Goal: Find specific page/section: Find specific page/section

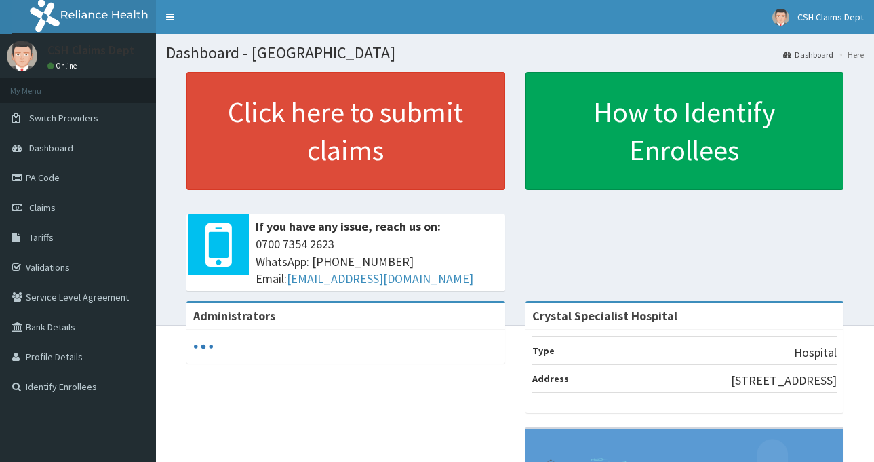
click at [87, 180] on link "PA Code" at bounding box center [78, 178] width 156 height 30
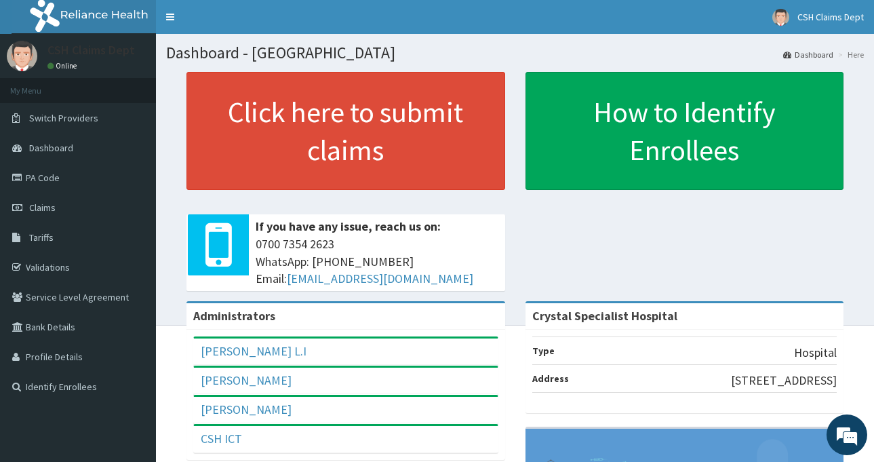
click at [163, 123] on section "Click here to submit claims If you have any issue, reach us on: 0700 7354 2623 …" at bounding box center [515, 147] width 718 height 170
click at [46, 176] on link "PA Code" at bounding box center [78, 178] width 156 height 30
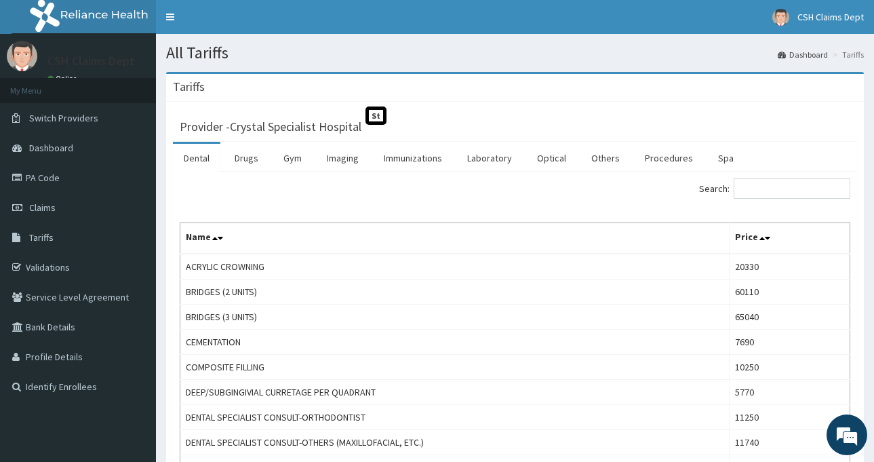
click at [484, 160] on link "Laboratory" at bounding box center [490, 158] width 66 height 28
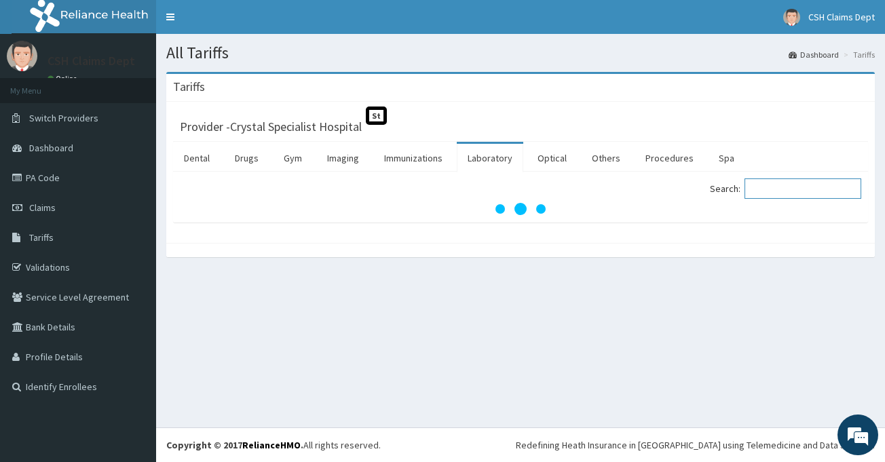
click at [795, 188] on input "Search:" at bounding box center [802, 188] width 117 height 20
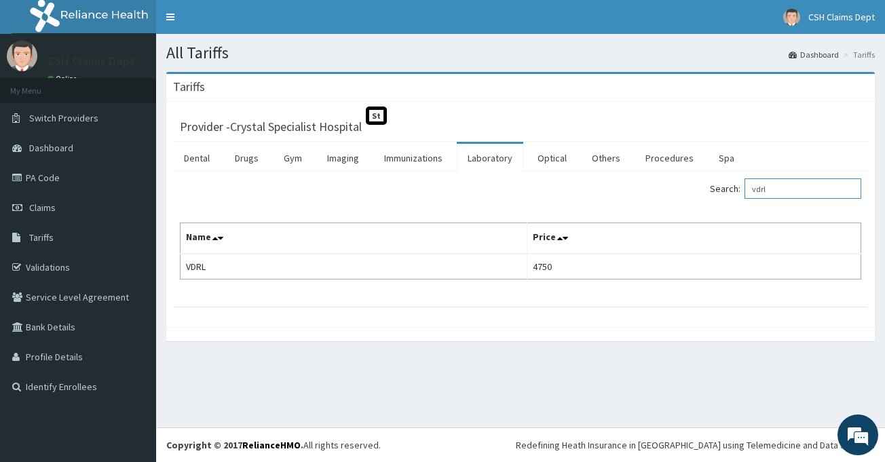
type input "vdrl"
click at [56, 174] on link "PA Code" at bounding box center [78, 178] width 156 height 30
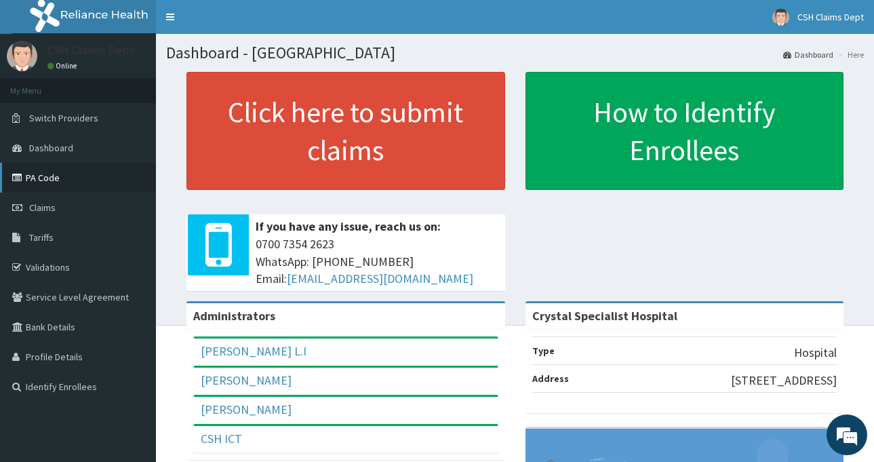
click at [26, 168] on link "PA Code" at bounding box center [78, 178] width 156 height 30
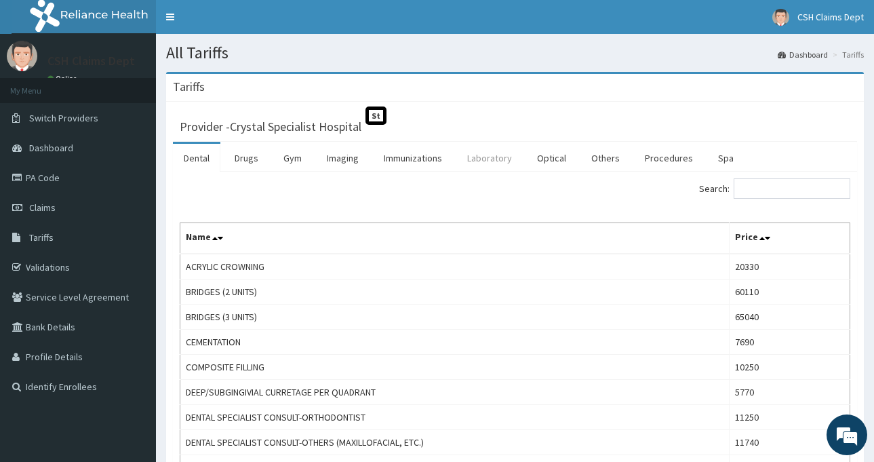
click at [486, 163] on link "Laboratory" at bounding box center [490, 158] width 66 height 28
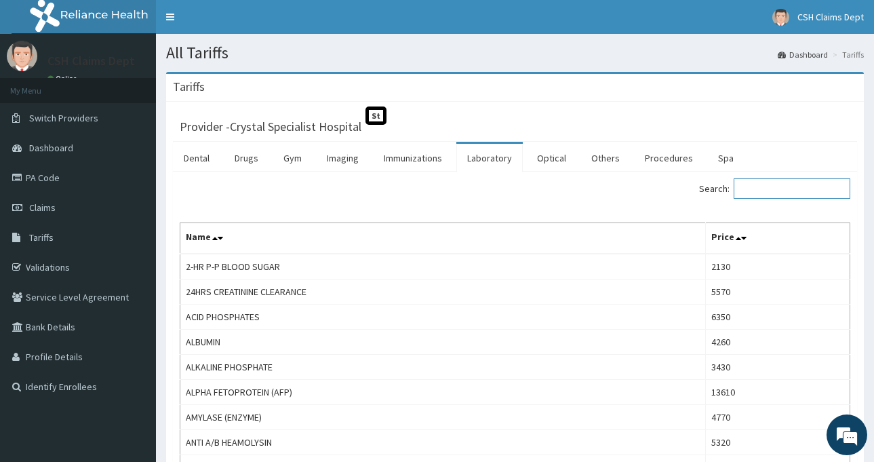
click at [783, 191] on input "Search:" at bounding box center [792, 188] width 117 height 20
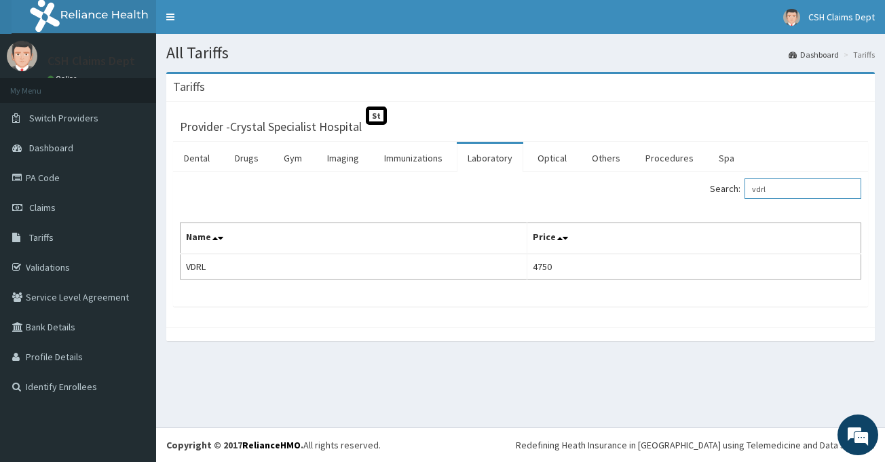
type input "vdrl"
click at [36, 170] on link "PA Code" at bounding box center [78, 178] width 156 height 30
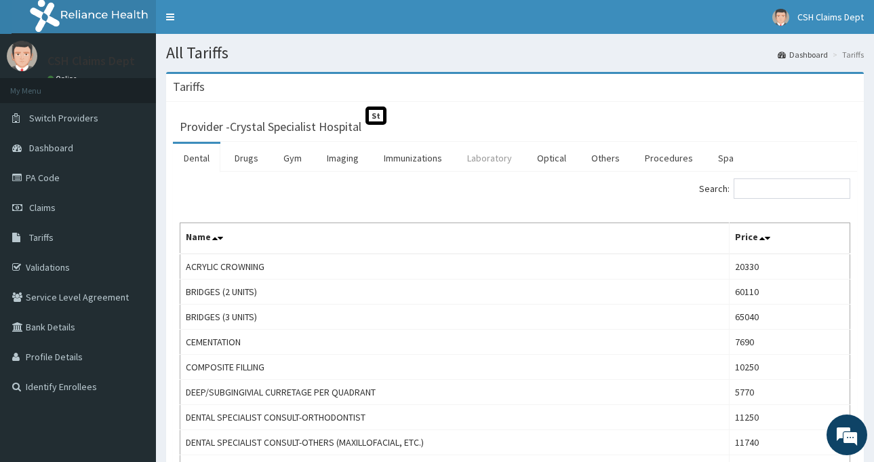
click at [478, 159] on link "Laboratory" at bounding box center [490, 158] width 66 height 28
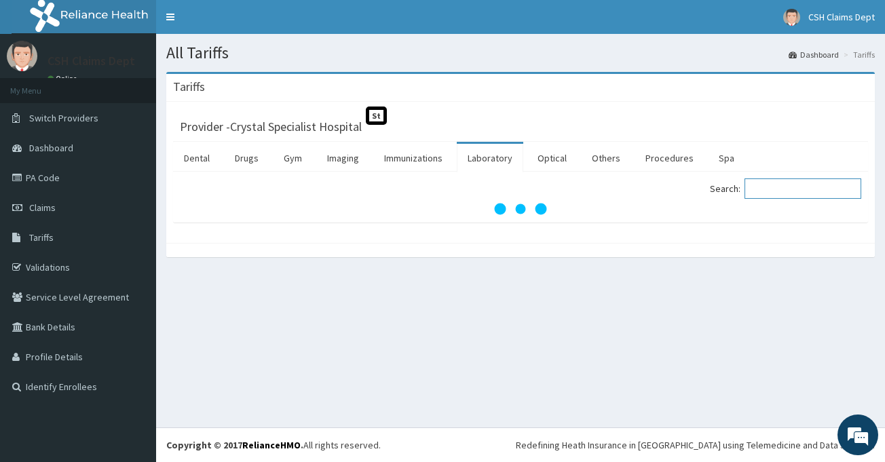
click at [832, 192] on input "Search:" at bounding box center [802, 188] width 117 height 20
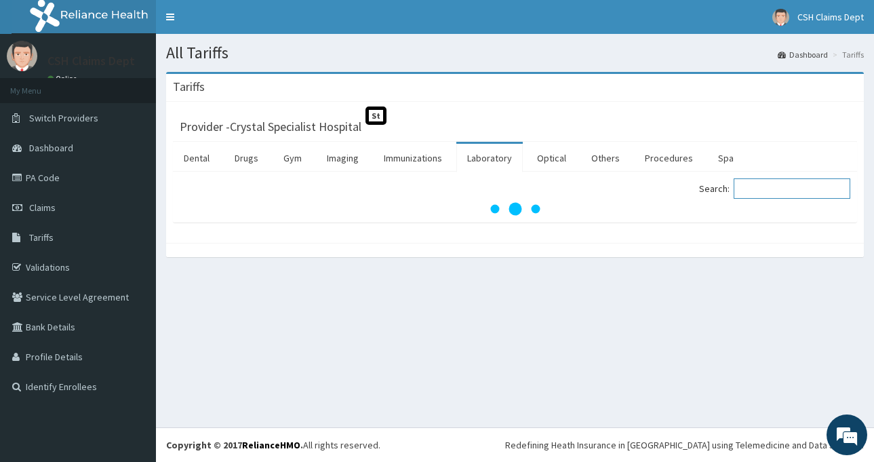
type input "4"
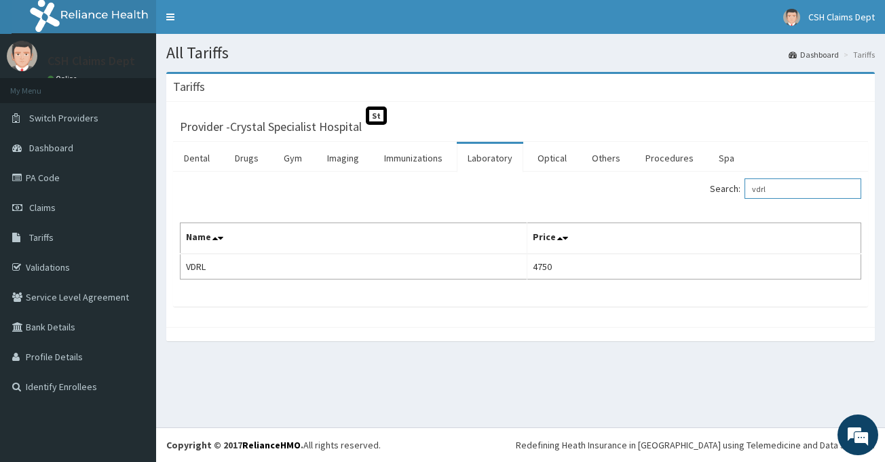
type input "vdrl"
